Goal: Transaction & Acquisition: Book appointment/travel/reservation

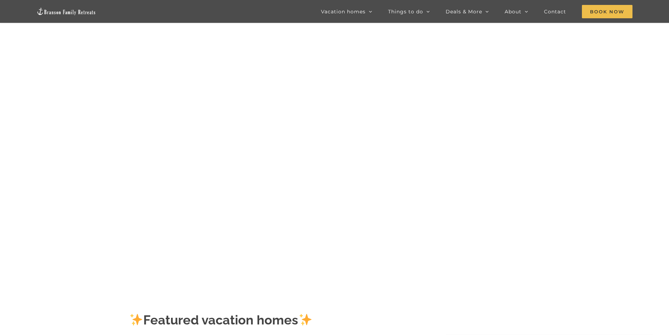
scroll to position [70, 0]
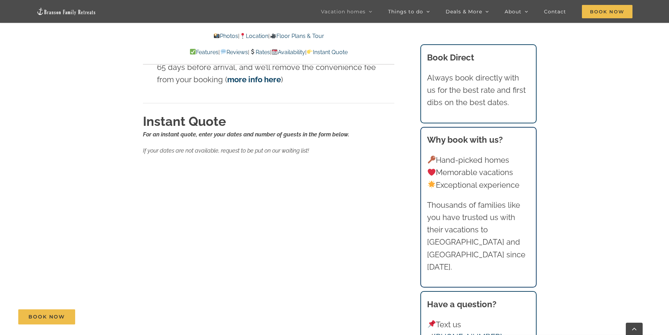
scroll to position [4672, 0]
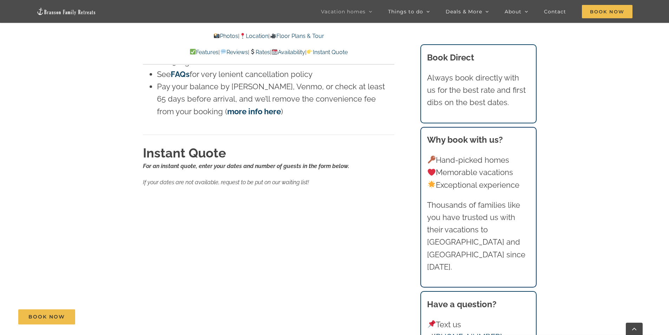
scroll to position [4496, 0]
